Goal: Transaction & Acquisition: Purchase product/service

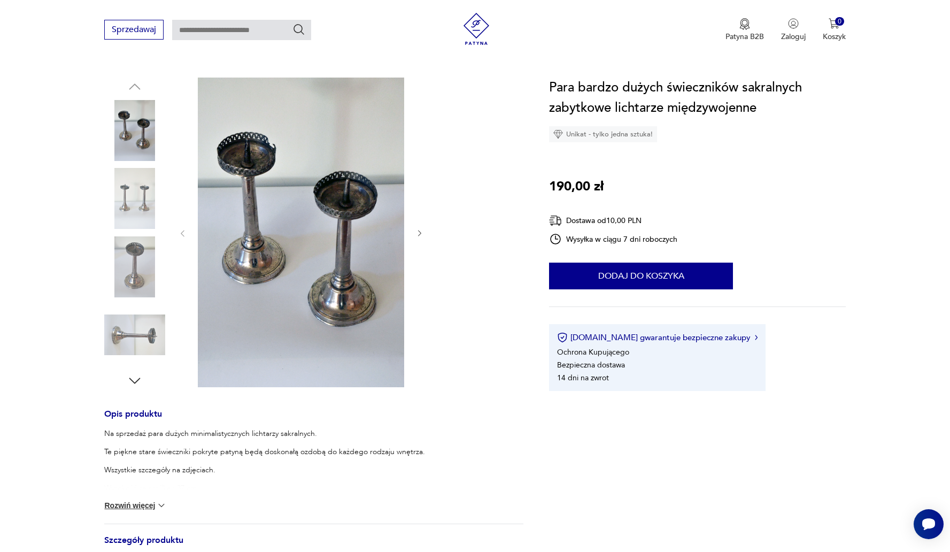
scroll to position [104, 0]
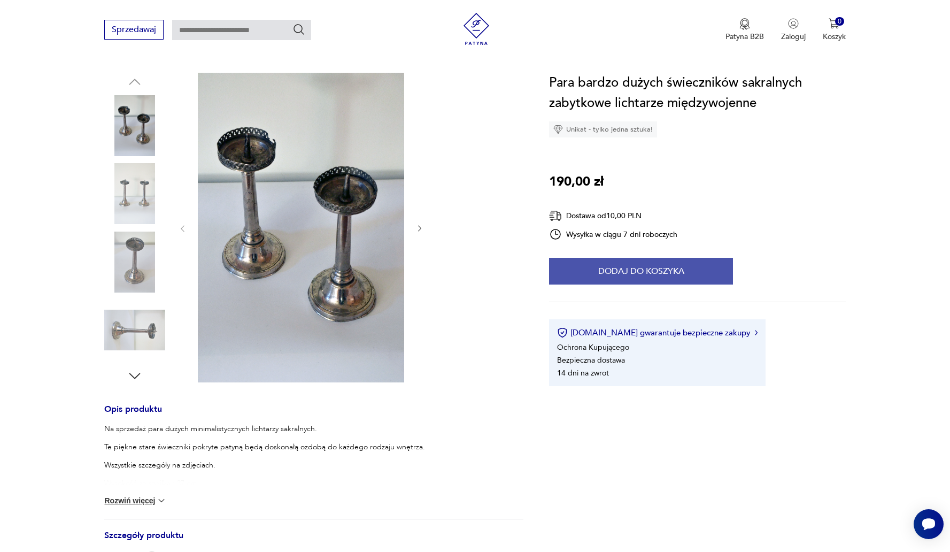
click at [614, 263] on button "Dodaj do koszyka" at bounding box center [641, 271] width 184 height 27
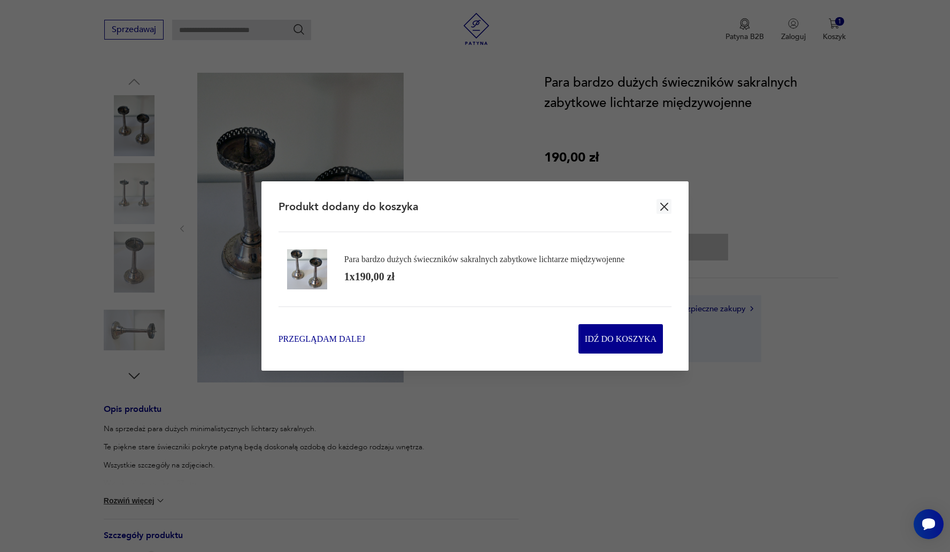
click at [314, 337] on span "Przeglądam dalej" at bounding box center [321, 338] width 87 height 12
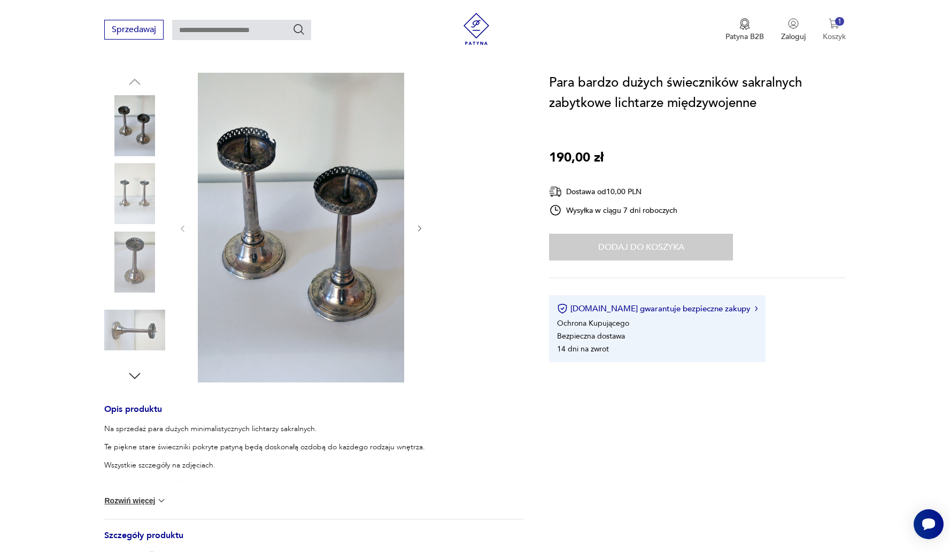
click at [834, 27] on img "button" at bounding box center [833, 23] width 11 height 11
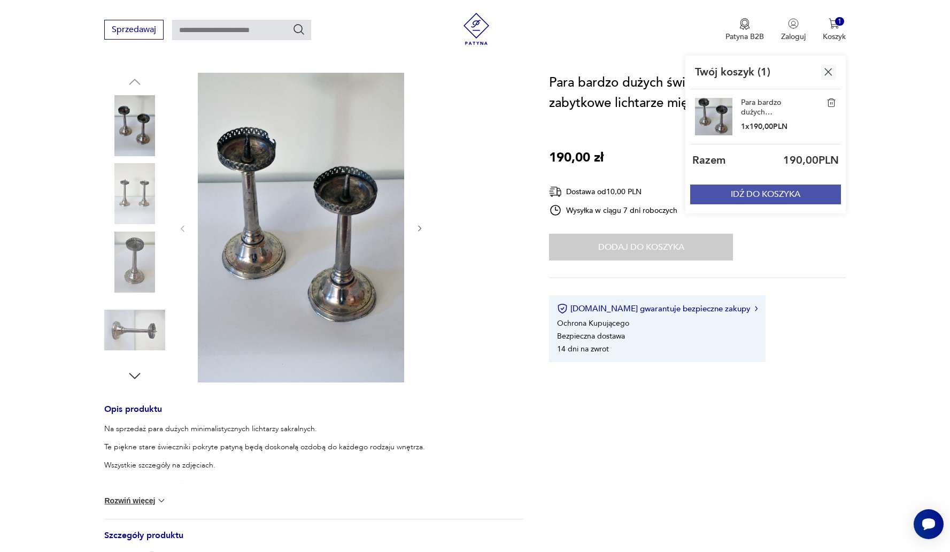
click at [784, 194] on button "IDŹ DO KOSZYKA" at bounding box center [765, 194] width 151 height 20
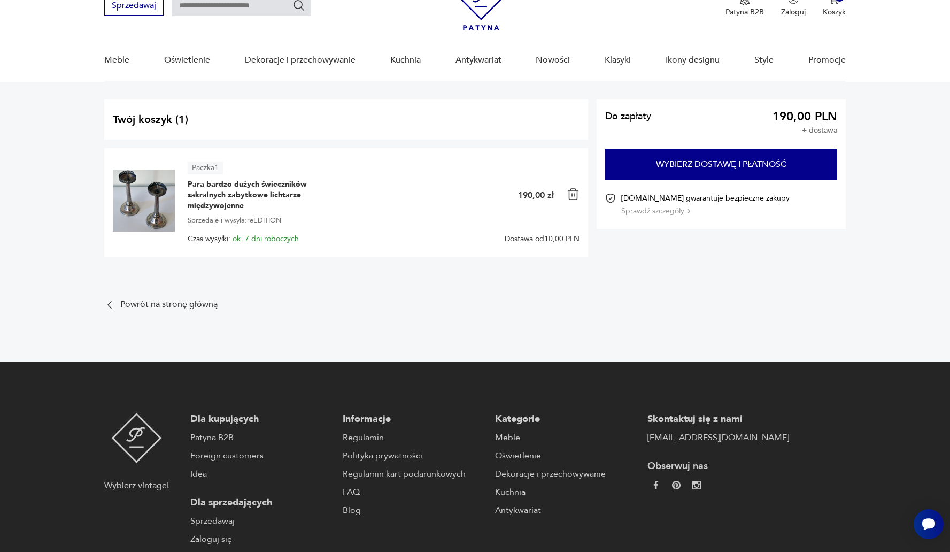
click at [474, 22] on img at bounding box center [481, 5] width 42 height 52
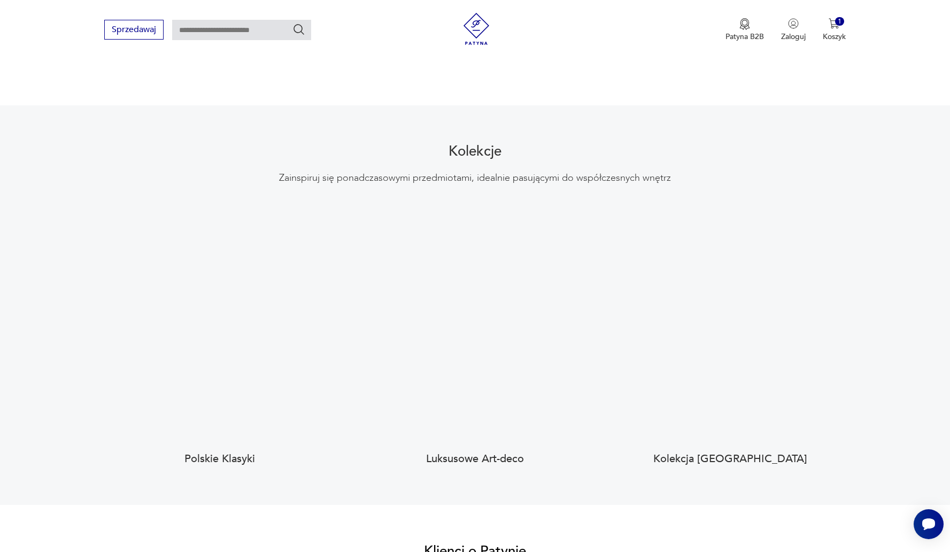
scroll to position [864, 0]
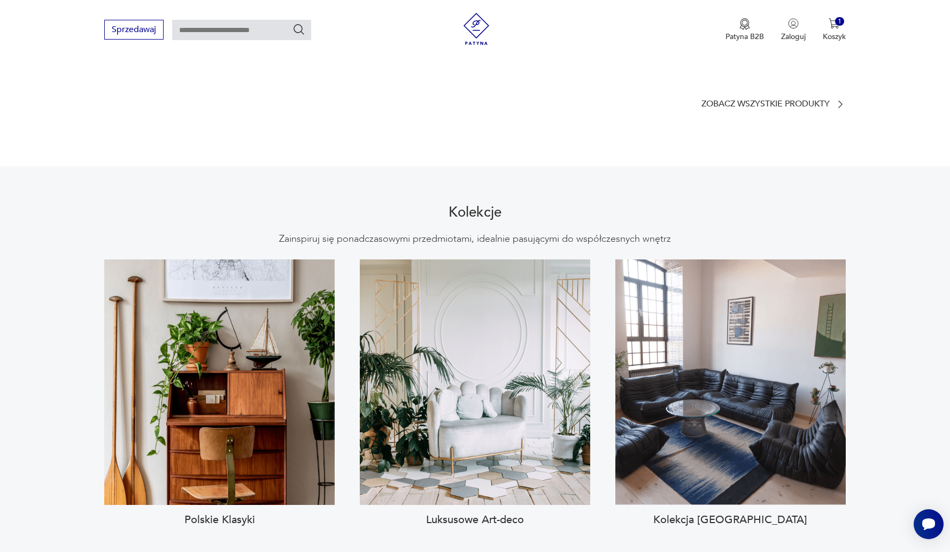
click at [876, 185] on section "Kolekcje Zainspiruj się ponadczasowymi przedmiotami, idealnie pasującymi do wsp…" at bounding box center [475, 365] width 950 height 399
